Goal: Task Accomplishment & Management: Manage account settings

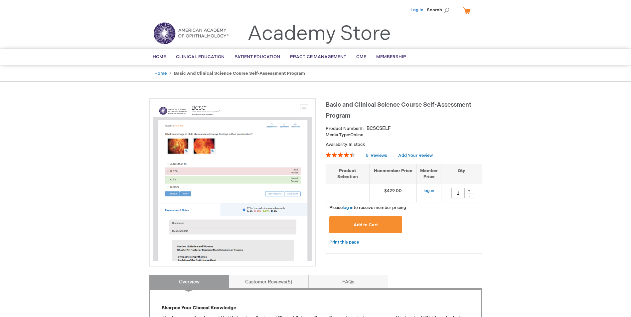
click at [421, 11] on link "Log In" at bounding box center [417, 9] width 13 height 5
click at [381, 10] on span "[PERSON_NAME]" at bounding box center [384, 9] width 37 height 5
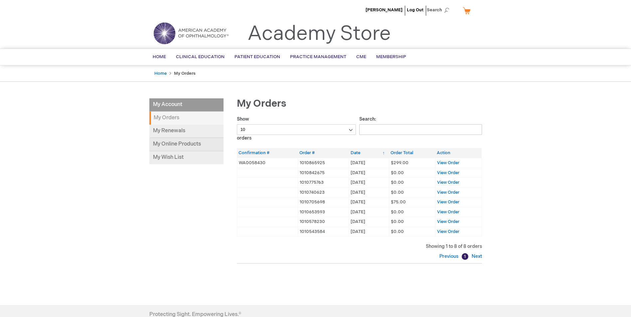
click at [186, 140] on link "My Online Products" at bounding box center [186, 144] width 74 height 13
